Goal: Task Accomplishment & Management: Use online tool/utility

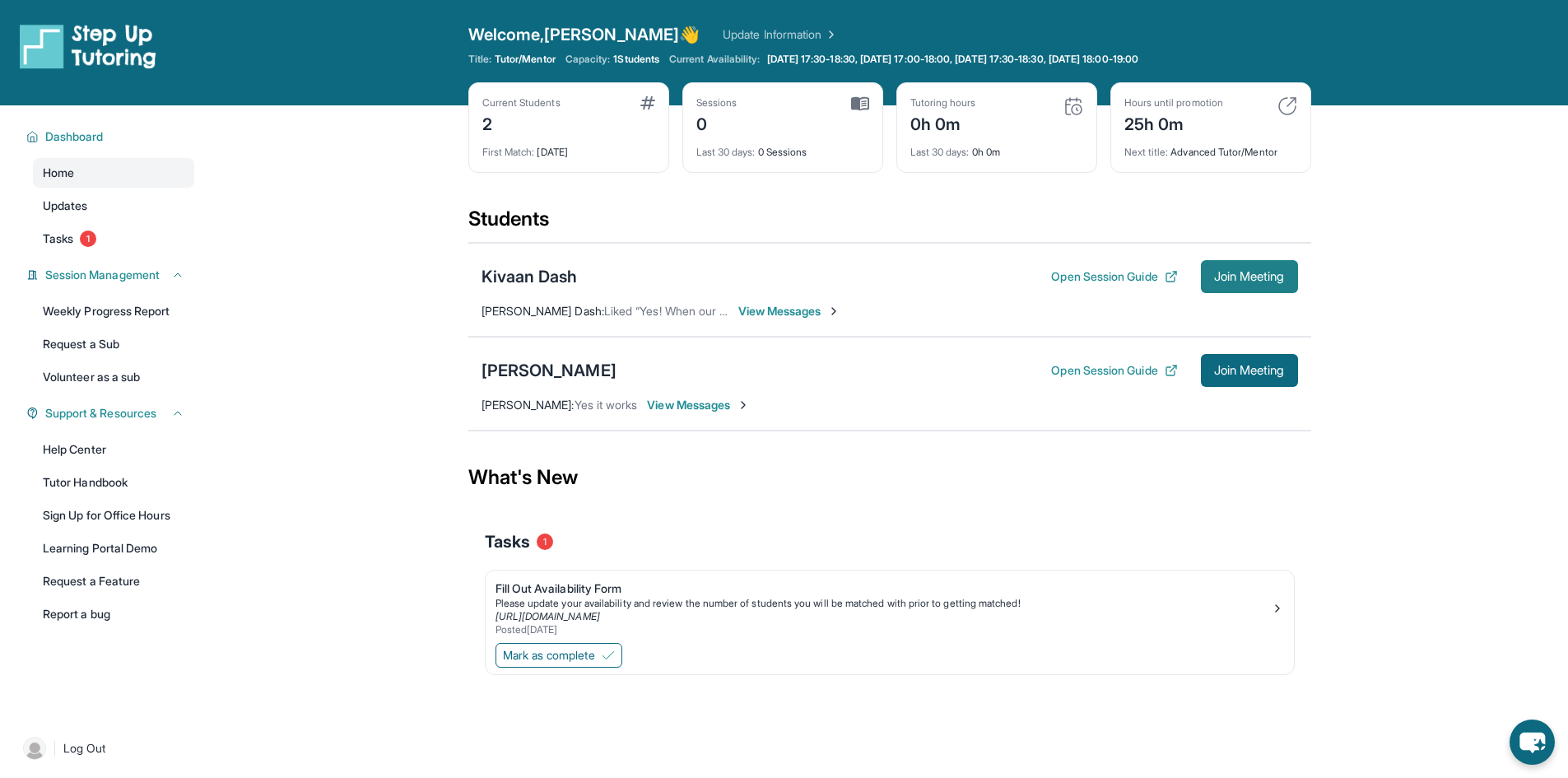
click at [1249, 279] on span "Join Meeting" at bounding box center [1250, 277] width 71 height 10
click at [860, 104] on img at bounding box center [861, 103] width 18 height 15
click at [769, 146] on div "Last 30 days : 0 Sessions" at bounding box center [783, 147] width 173 height 23
click at [769, 147] on div "Last 30 days : 0 Sessions" at bounding box center [783, 147] width 173 height 23
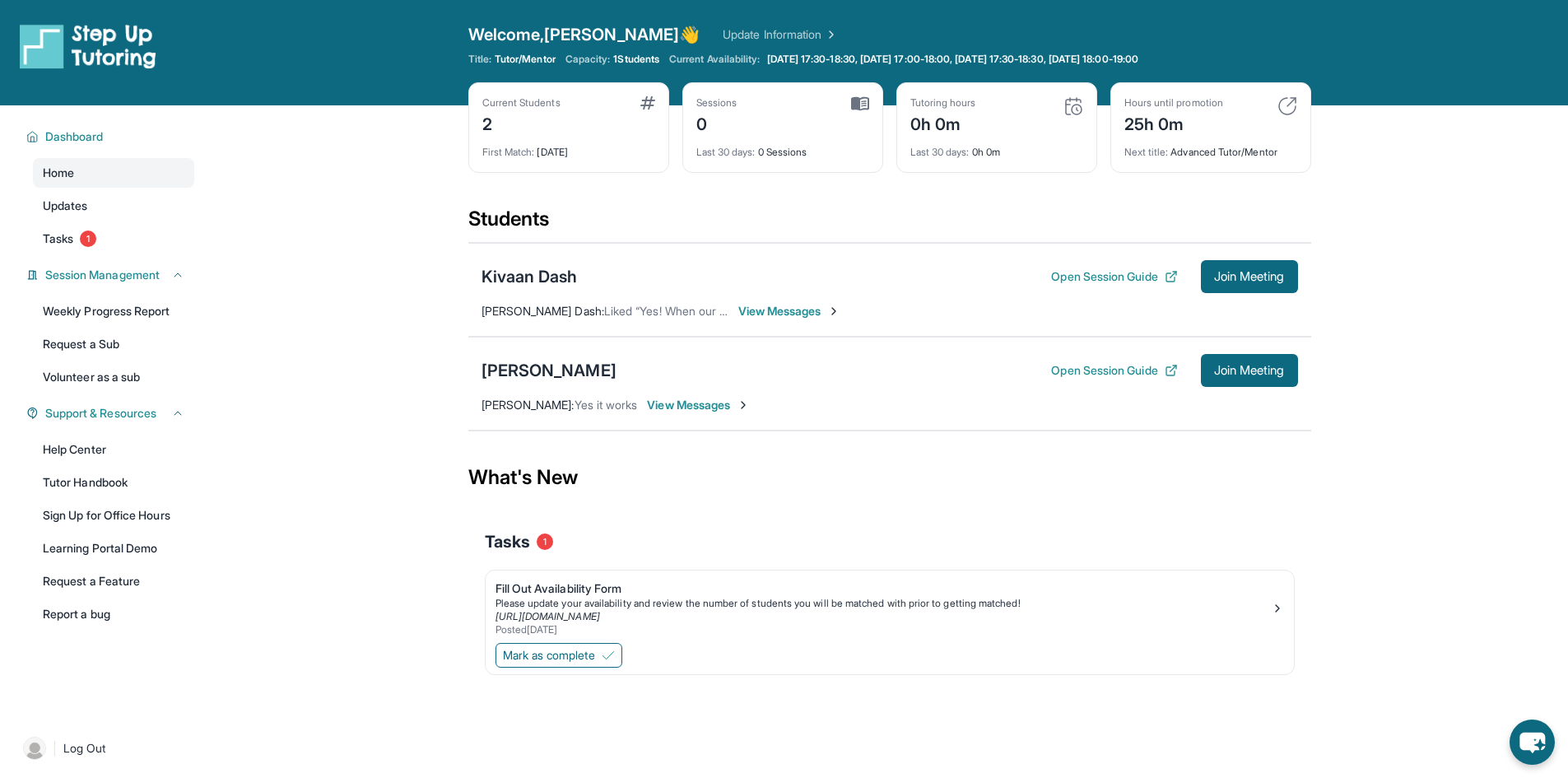
click at [773, 133] on div "Sessions 0" at bounding box center [783, 116] width 173 height 40
click at [578, 150] on div "First Match : [DATE]" at bounding box center [569, 147] width 173 height 23
